Goal: Navigation & Orientation: Find specific page/section

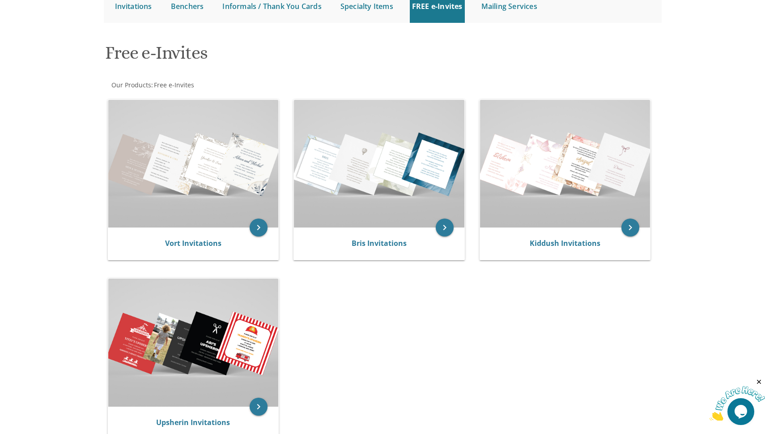
scroll to position [99, 0]
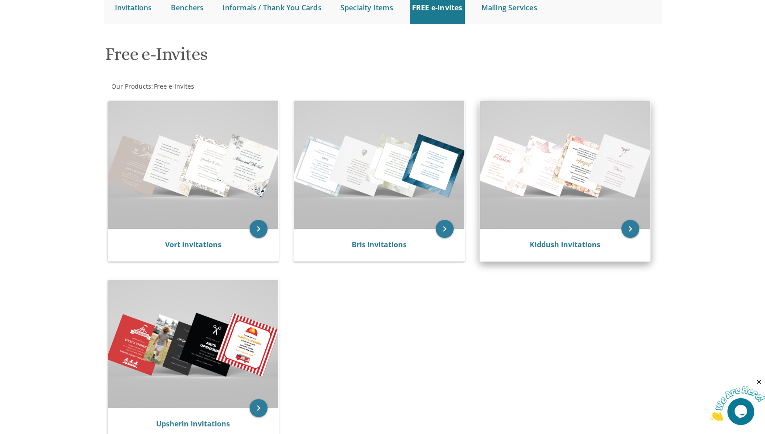
click at [607, 167] on img at bounding box center [565, 165] width 171 height 128
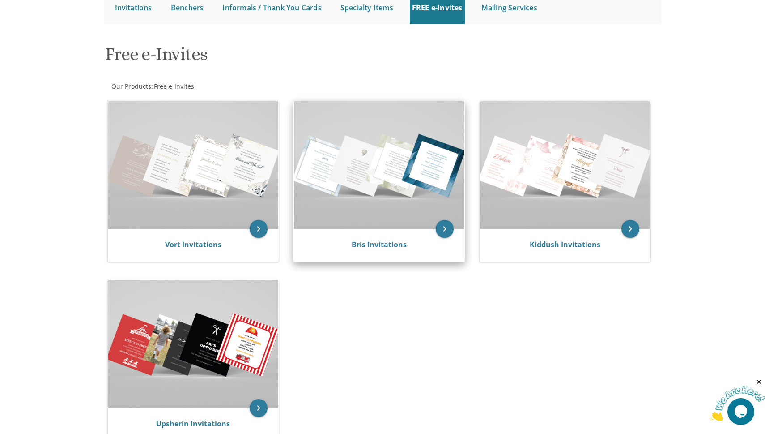
click at [437, 202] on img at bounding box center [379, 165] width 171 height 128
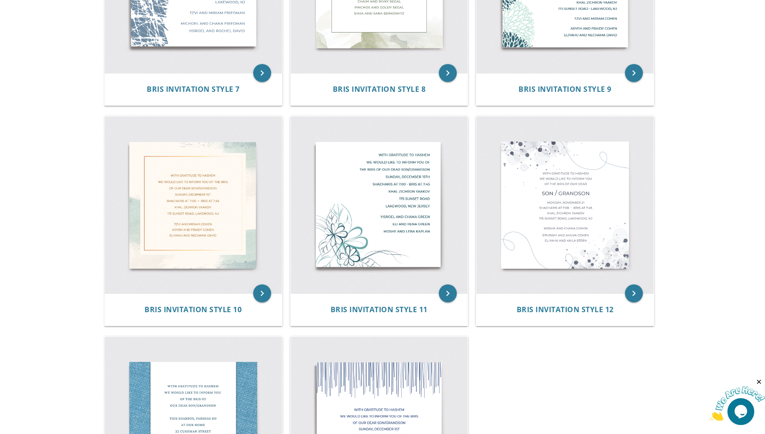
scroll to position [959, 0]
